Goal: Task Accomplishment & Management: Manage account settings

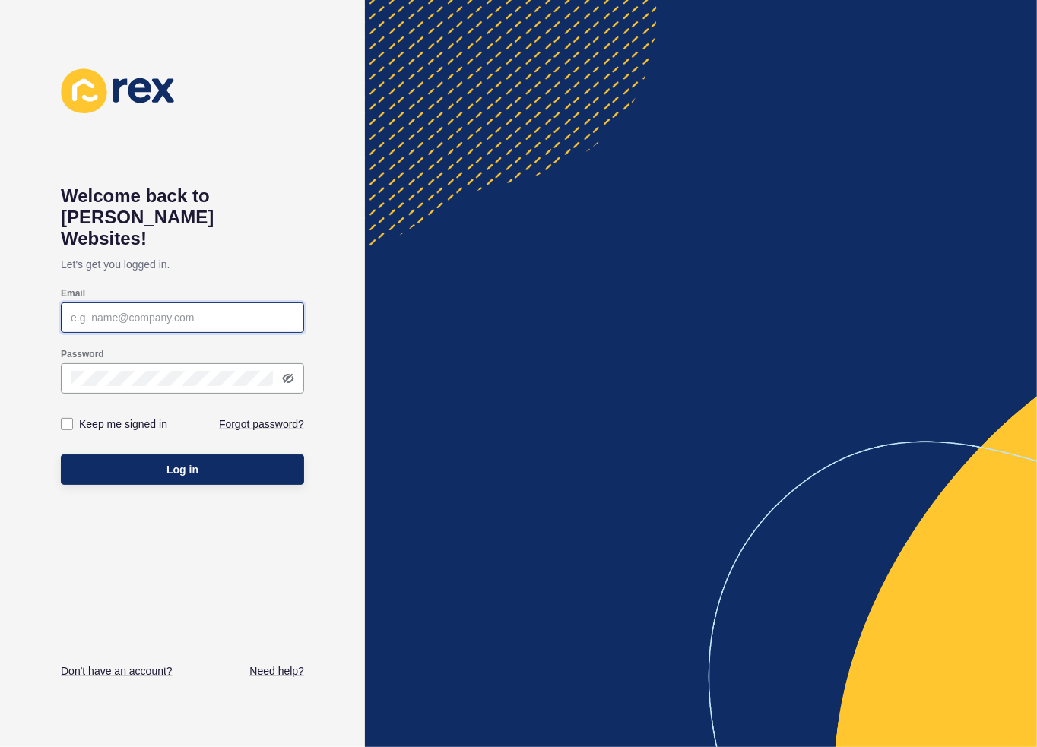
type input "christopher@propropertygroup.com.au"
drag, startPoint x: 0, startPoint y: 0, endPoint x: 187, endPoint y: 449, distance: 486.1
click at [187, 462] on span "Log in" at bounding box center [183, 469] width 32 height 15
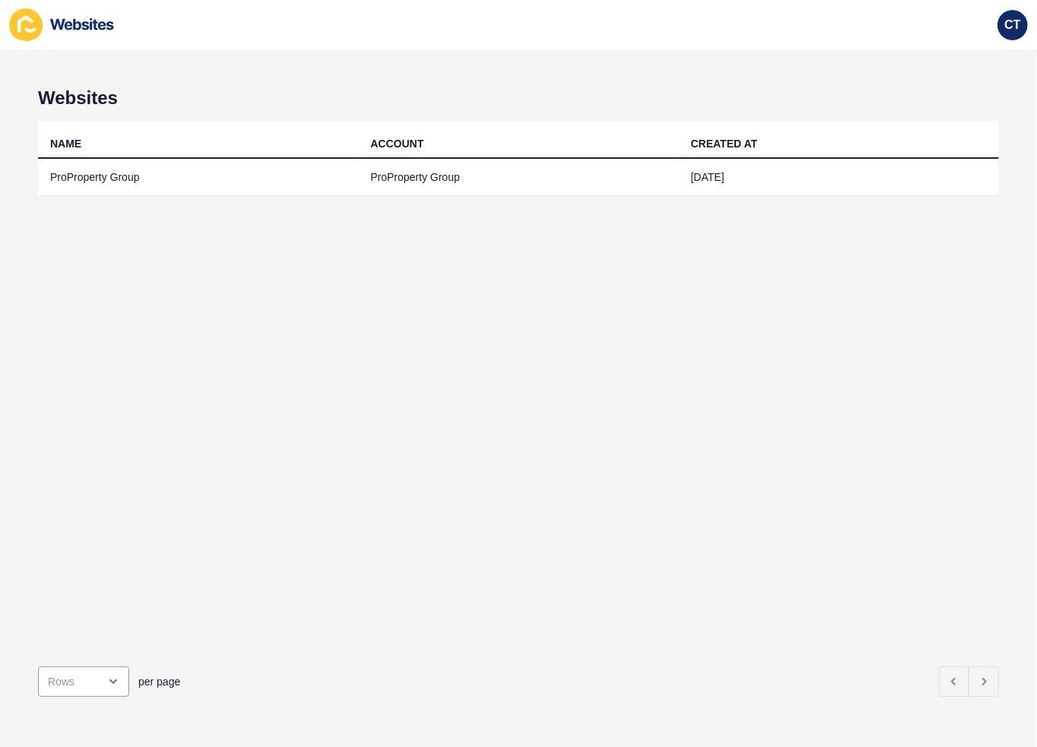
click at [108, 182] on td "ProProperty Group" at bounding box center [198, 177] width 320 height 37
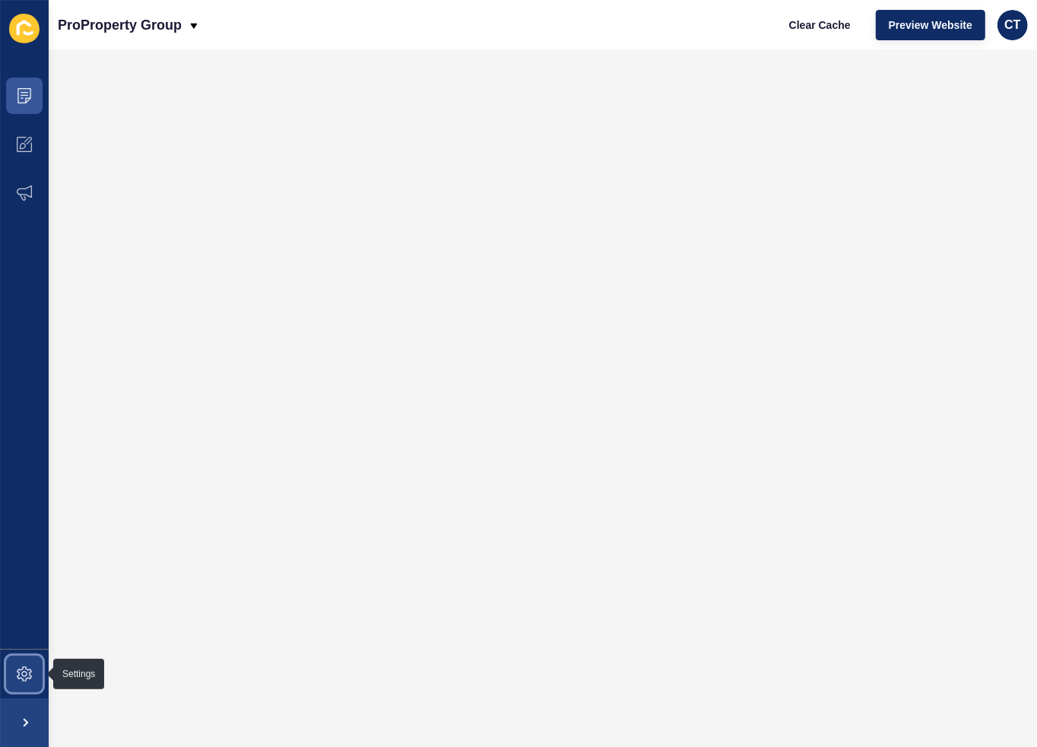
click at [26, 683] on span at bounding box center [24, 674] width 49 height 49
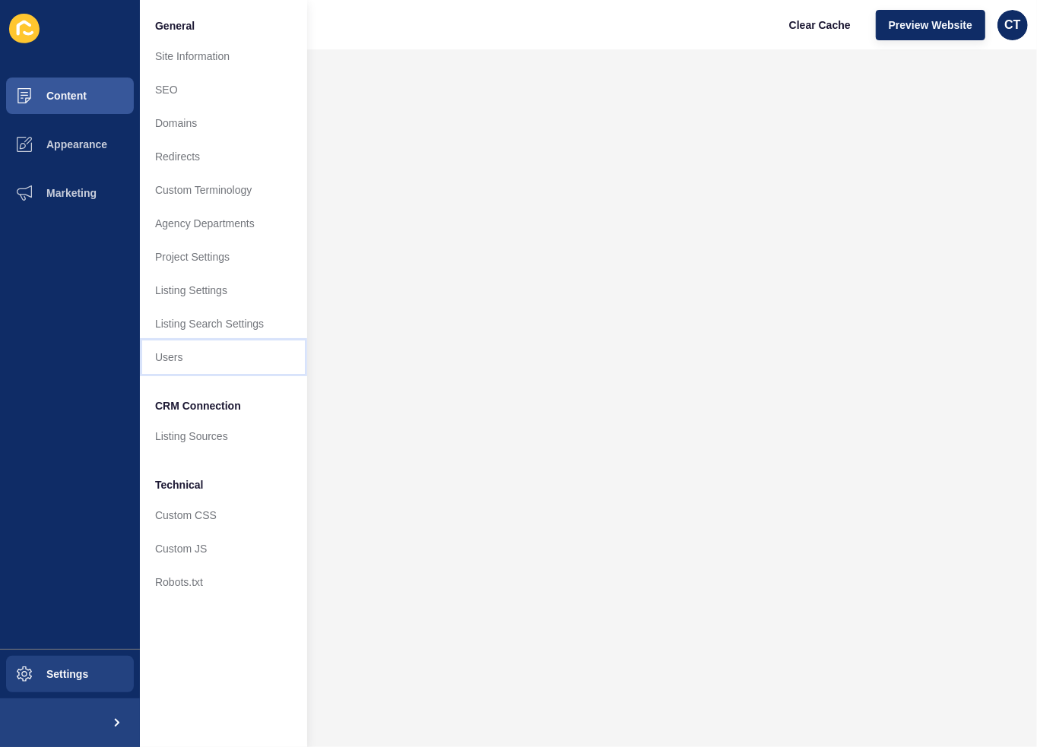
click at [205, 355] on link "Users" at bounding box center [223, 357] width 167 height 33
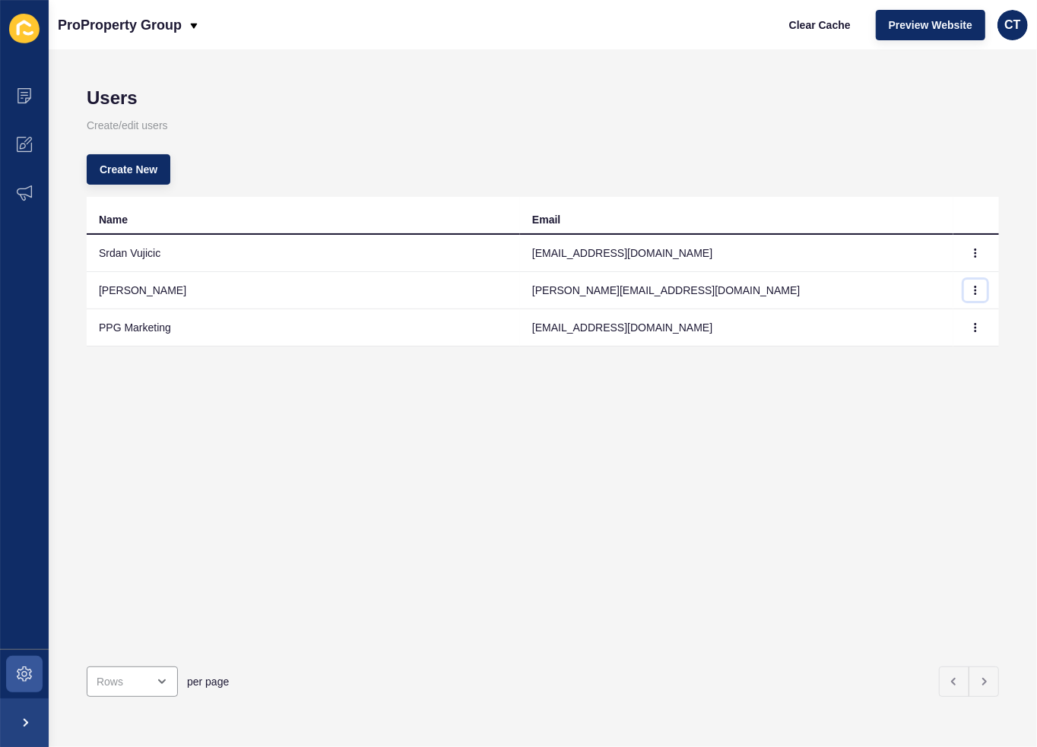
click at [971, 290] on icon "button" at bounding box center [975, 290] width 9 height 9
click at [903, 320] on link "Edit" at bounding box center [922, 319] width 106 height 33
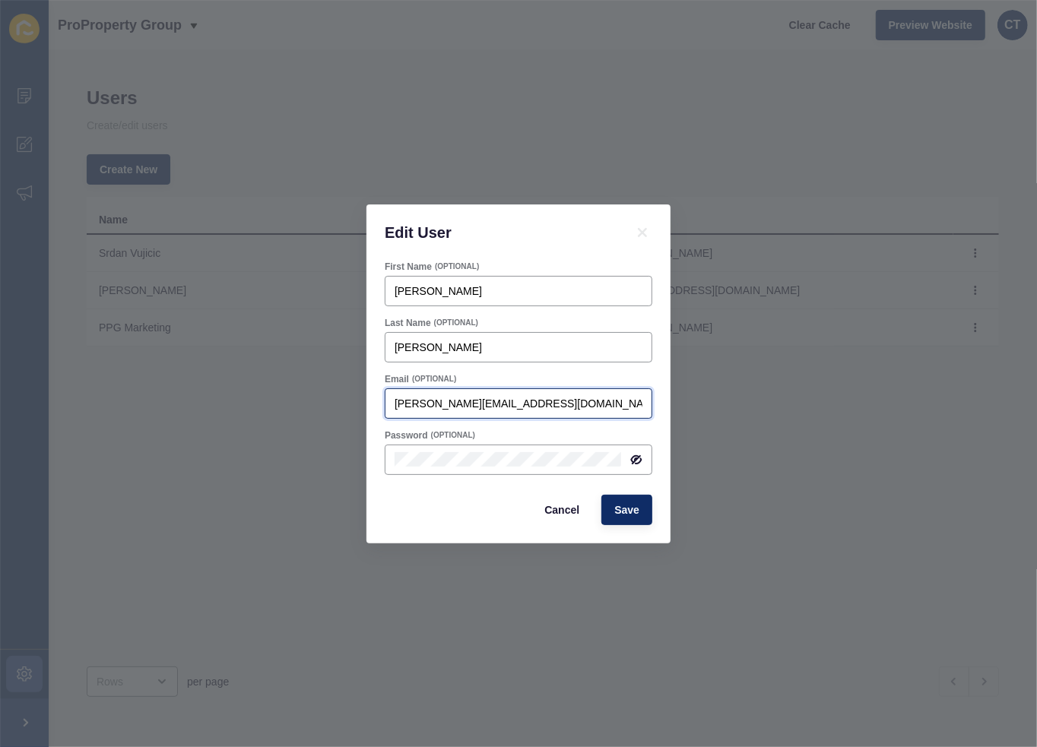
drag, startPoint x: 599, startPoint y: 405, endPoint x: 297, endPoint y: 405, distance: 302.6
click at [297, 405] on div "Edit User First Name (OPTIONAL) Chris Last Name (OPTIONAL) Tana Email (OPTIONAL…" at bounding box center [518, 373] width 1037 height 747
click at [645, 461] on div at bounding box center [519, 460] width 268 height 30
click at [639, 462] on icon at bounding box center [637, 460] width 9 height 8
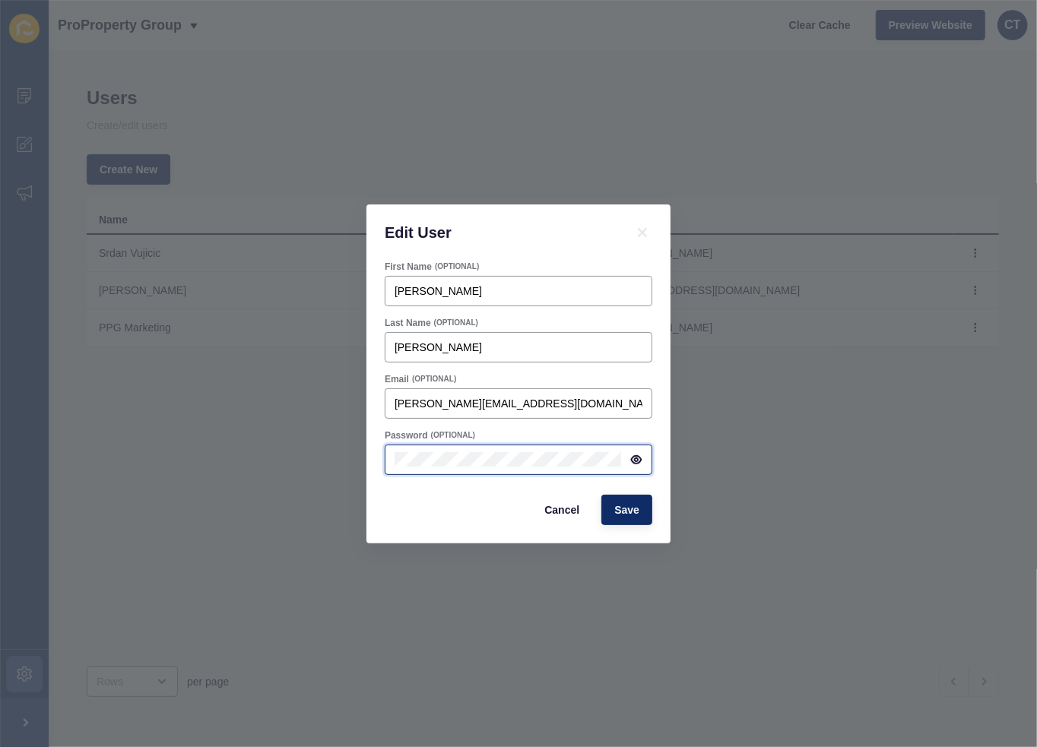
click at [232, 459] on div "Edit User First Name (OPTIONAL) Chris Last Name (OPTIONAL) Tana Email (OPTIONAL…" at bounding box center [518, 373] width 1037 height 747
click at [567, 512] on span "Cancel" at bounding box center [561, 510] width 35 height 15
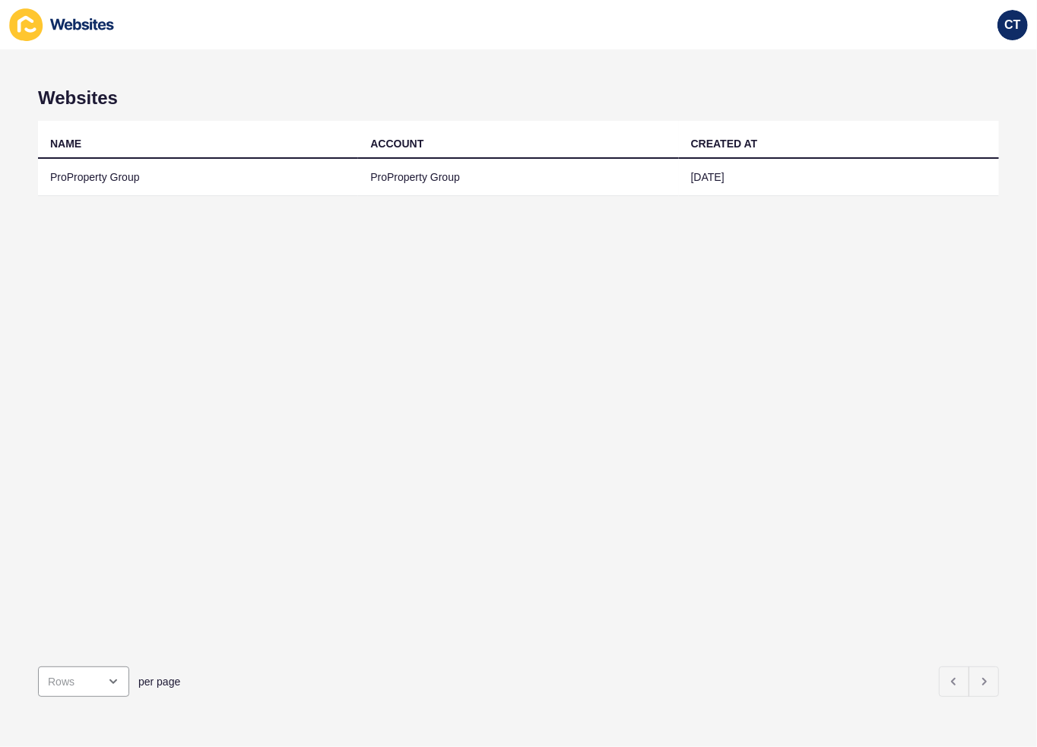
click at [273, 421] on div "NAME ACCOUNT CREATED AT ProProperty Group ProProperty Group [DATE]" at bounding box center [518, 388] width 961 height 534
click at [65, 174] on td "ProProperty Group" at bounding box center [198, 177] width 320 height 37
